Goal: Check status: Check status

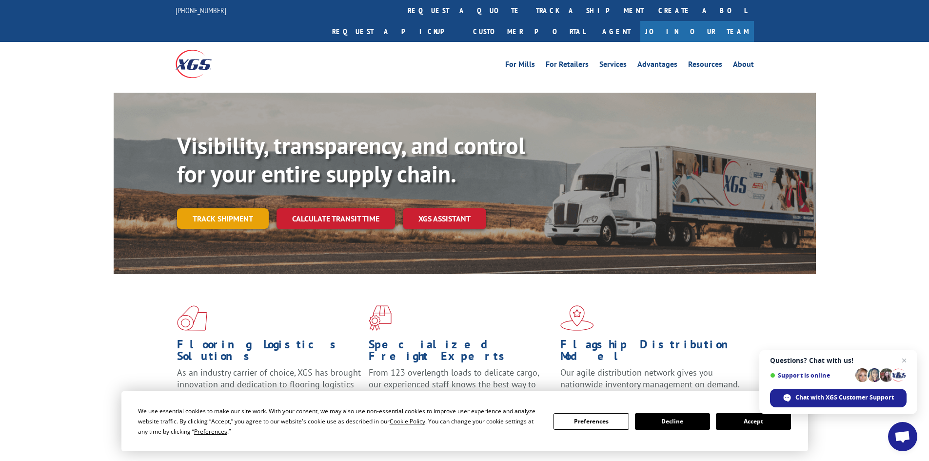
click at [233, 208] on link "Track shipment" at bounding box center [223, 218] width 92 height 20
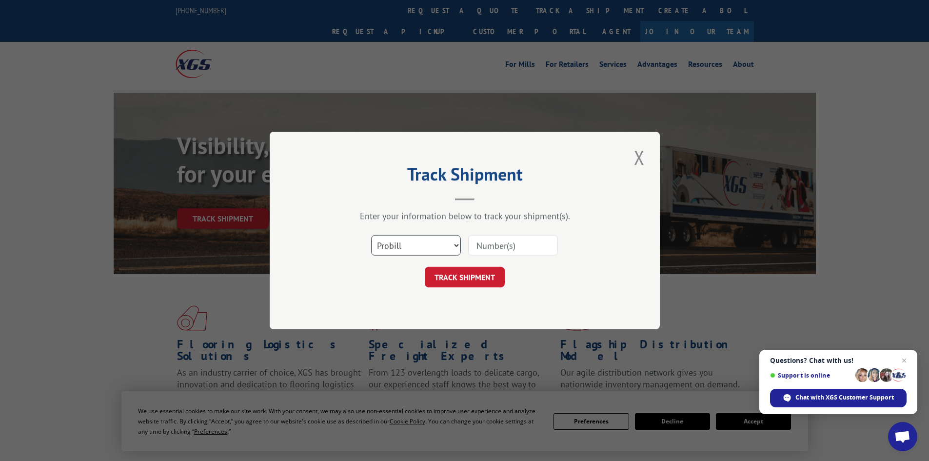
click at [453, 245] on select "Select category... Probill BOL PO" at bounding box center [416, 245] width 90 height 20
select select "po"
click at [371, 235] on select "Select category... Probill BOL PO" at bounding box center [416, 245] width 90 height 20
click at [486, 242] on input at bounding box center [513, 245] width 90 height 20
paste input "19544948"
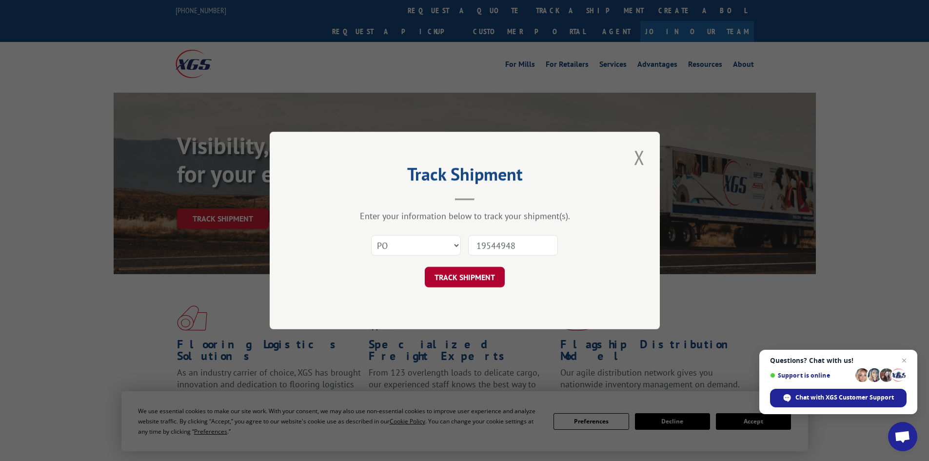
type input "19544948"
click at [478, 274] on button "TRACK SHIPMENT" at bounding box center [465, 277] width 80 height 20
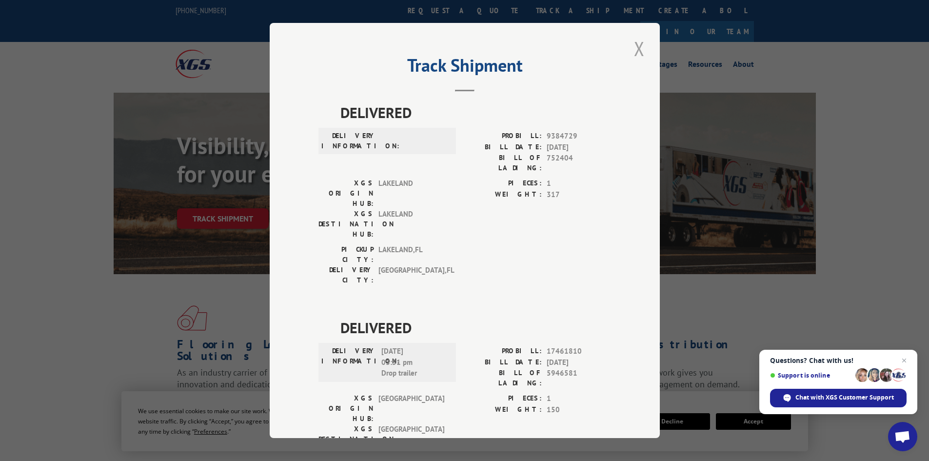
click at [631, 47] on button "Close modal" at bounding box center [639, 48] width 17 height 27
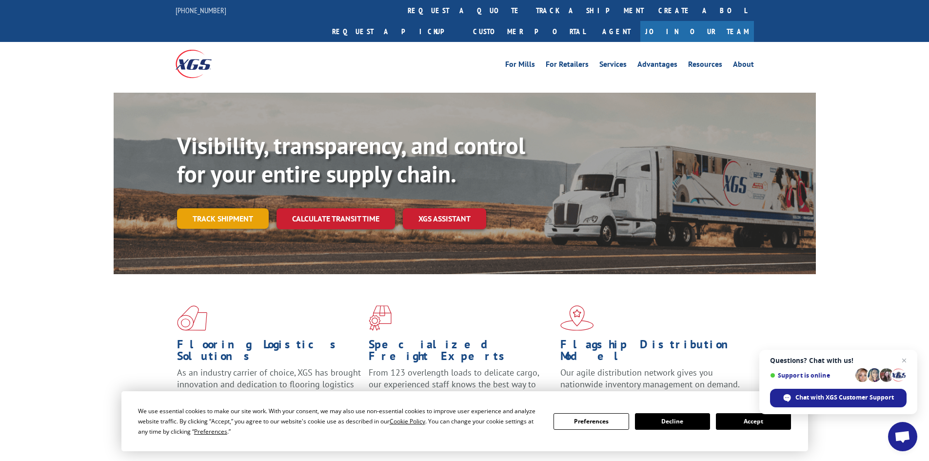
click at [231, 208] on link "Track shipment" at bounding box center [223, 218] width 92 height 20
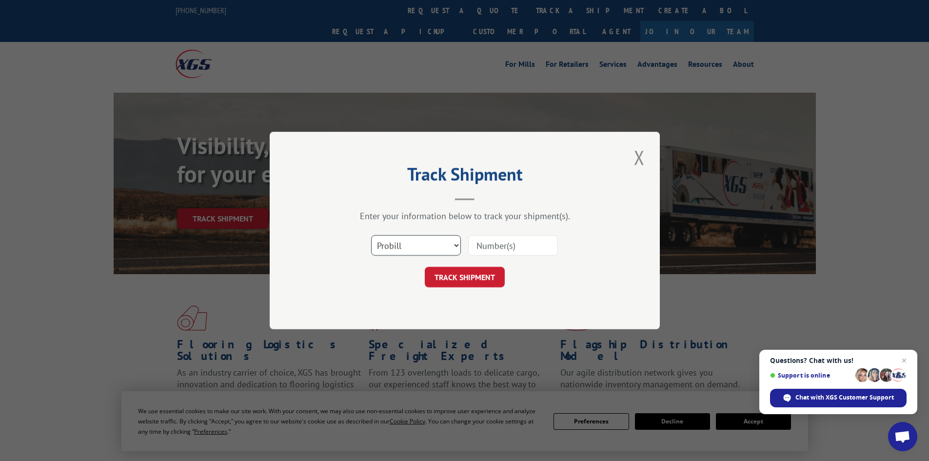
click at [457, 240] on select "Select category... Probill BOL PO" at bounding box center [416, 245] width 90 height 20
select select "po"
click at [371, 235] on select "Select category... Probill BOL PO" at bounding box center [416, 245] width 90 height 20
click at [499, 242] on input at bounding box center [513, 245] width 90 height 20
paste input "19544967"
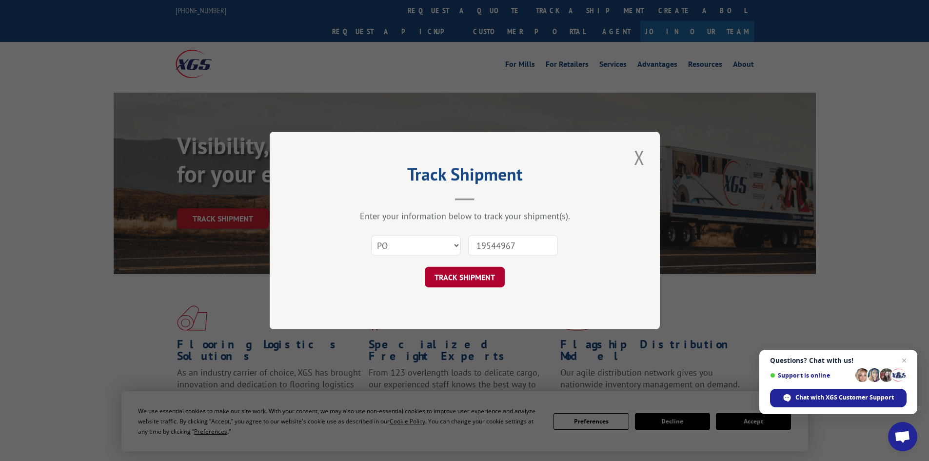
type input "19544967"
click at [455, 274] on button "TRACK SHIPMENT" at bounding box center [465, 277] width 80 height 20
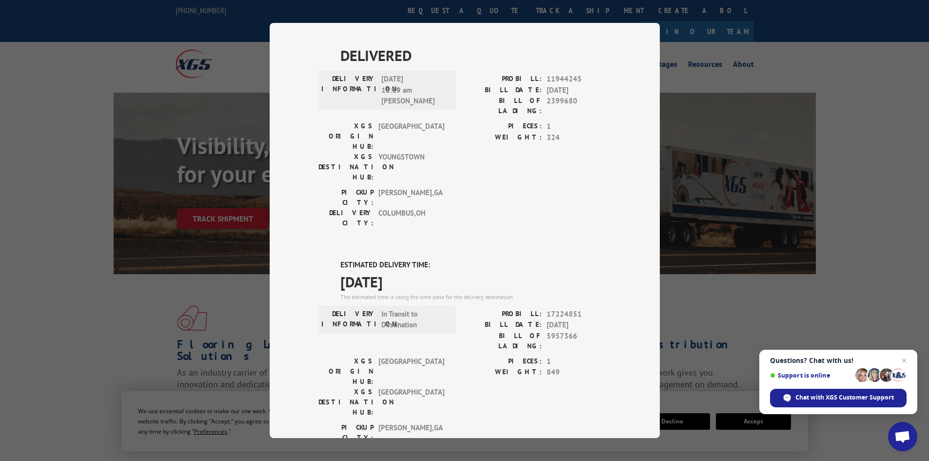
scroll to position [478, 0]
